Goal: Check status: Check status

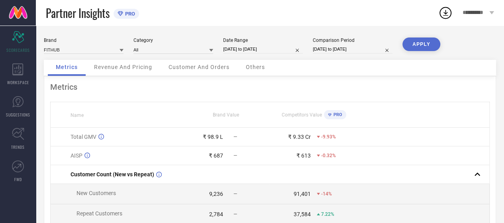
select select "7"
select select "2025"
select select "8"
select select "2025"
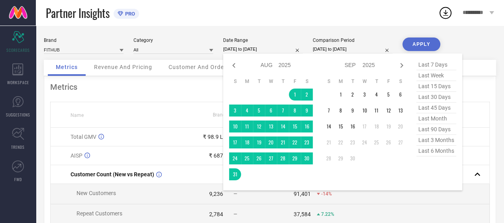
click at [244, 47] on input "[DATE] to [DATE]" at bounding box center [263, 49] width 80 height 8
click at [342, 92] on td "1" at bounding box center [340, 94] width 12 height 12
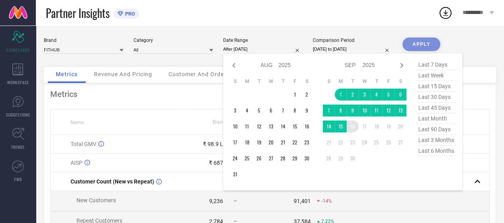
type input "[DATE] to [DATE]"
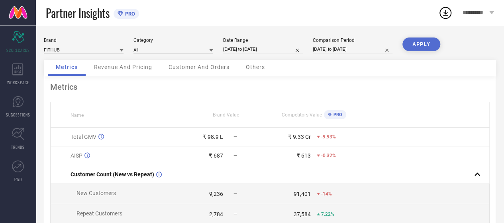
click at [335, 54] on div "Brand FITHUB Category All Date Range [DATE] to [DATE] Comparison Period [DATE] …" at bounding box center [270, 48] width 452 height 22
click at [340, 53] on div "Comparison Period [DATE] to [DATE]" at bounding box center [352, 45] width 80 height 16
select select "7"
select select "2024"
select select "8"
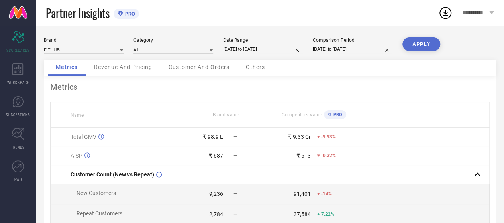
select select "2024"
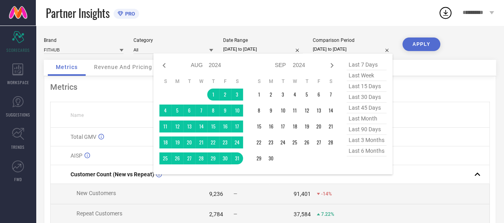
click at [342, 50] on input "[DATE] to [DATE]" at bounding box center [352, 49] width 80 height 8
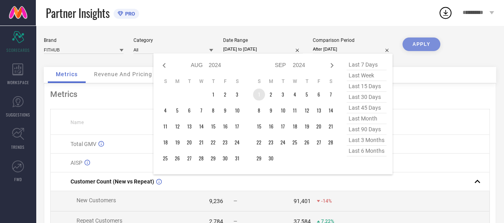
click at [260, 96] on td "1" at bounding box center [259, 94] width 12 height 12
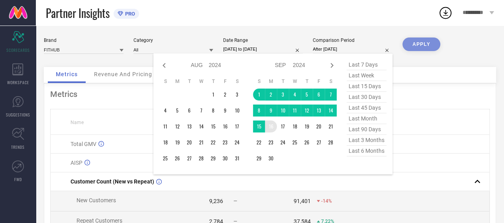
type input "[DATE] to [DATE]"
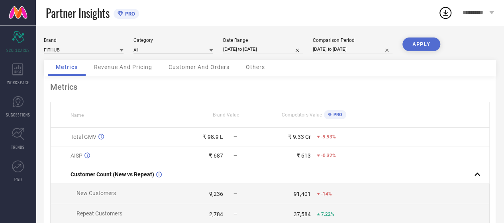
click at [407, 46] on button "APPLY" at bounding box center [421, 44] width 38 height 14
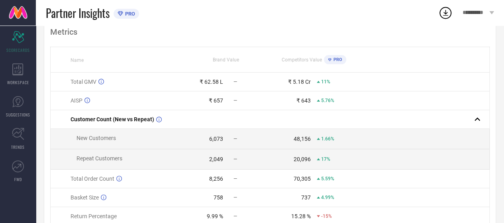
scroll to position [44, 0]
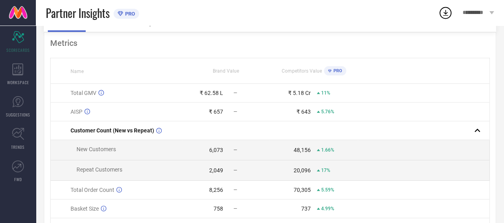
click at [174, 64] on th "Name" at bounding box center [117, 70] width 132 height 25
